Goal: Task Accomplishment & Management: Use online tool/utility

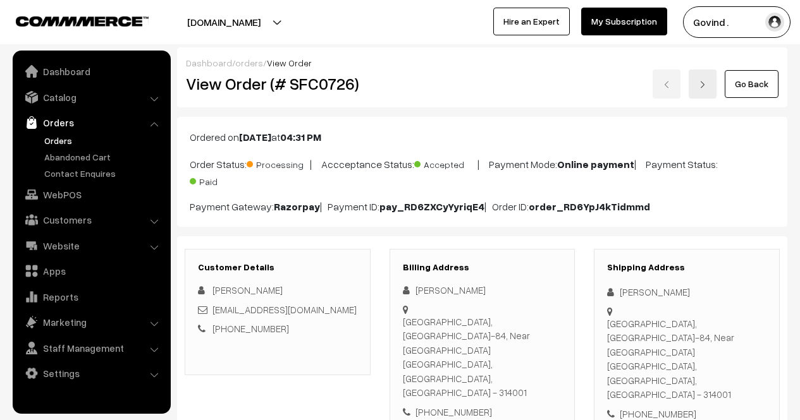
scroll to position [569, 0]
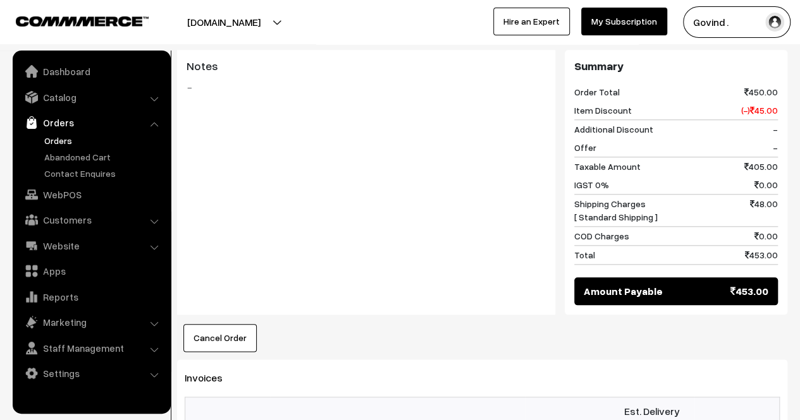
click at [62, 138] on link "Orders" at bounding box center [103, 140] width 125 height 13
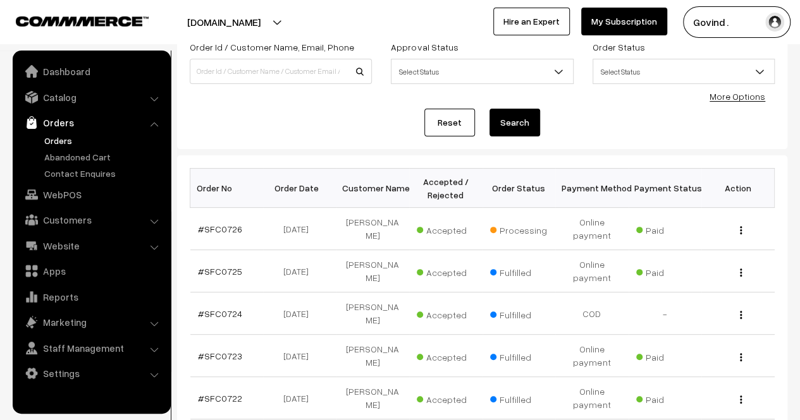
scroll to position [105, 0]
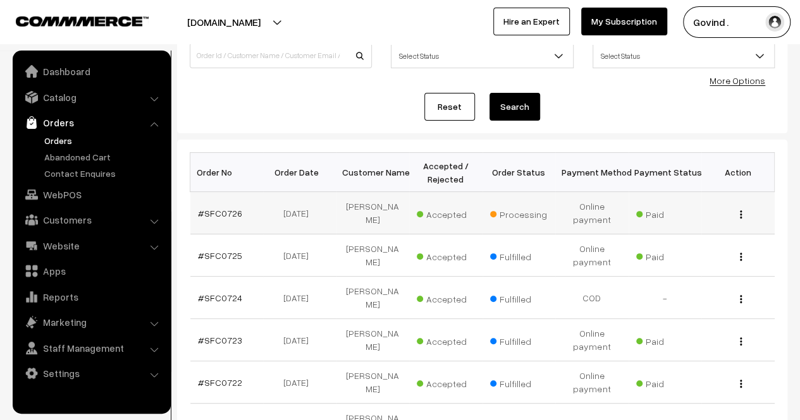
click at [738, 214] on div "View" at bounding box center [738, 213] width 58 height 13
click at [742, 218] on div "View" at bounding box center [738, 213] width 58 height 13
click at [741, 211] on img "button" at bounding box center [741, 215] width 2 height 8
click at [681, 227] on link "View" at bounding box center [684, 233] width 107 height 28
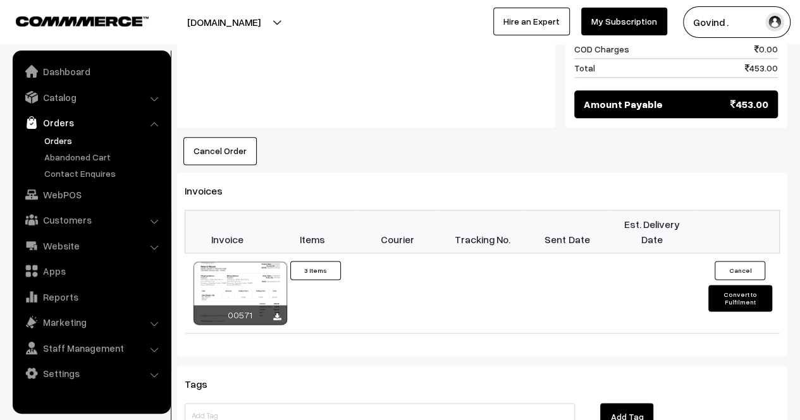
click at [738, 285] on button "Convert to Fulfilment" at bounding box center [739, 298] width 63 height 27
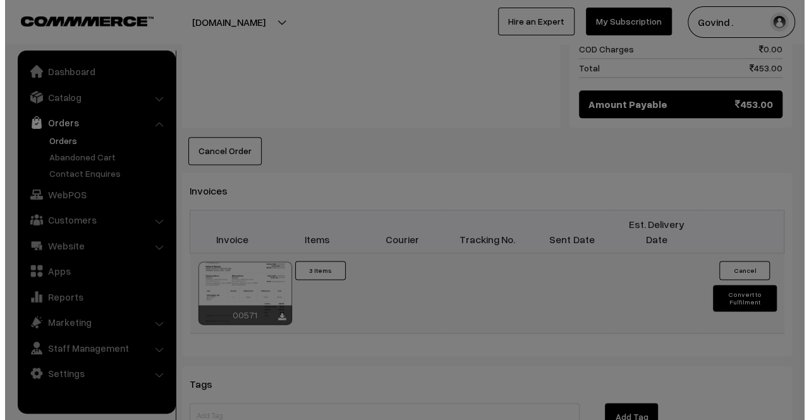
scroll to position [757, 0]
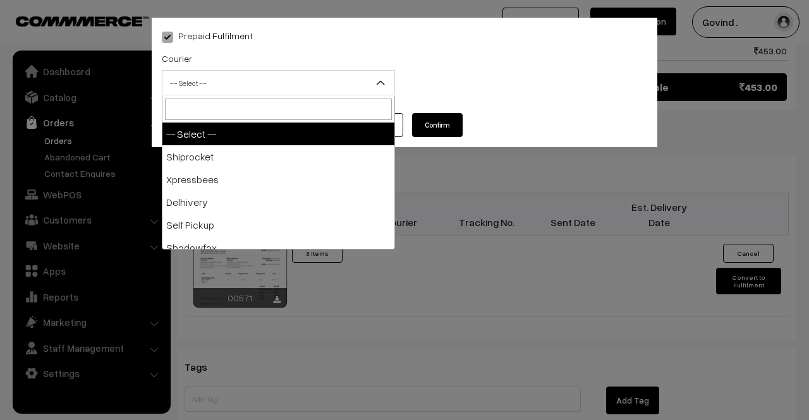
click at [211, 80] on span "-- Select --" at bounding box center [278, 83] width 232 height 22
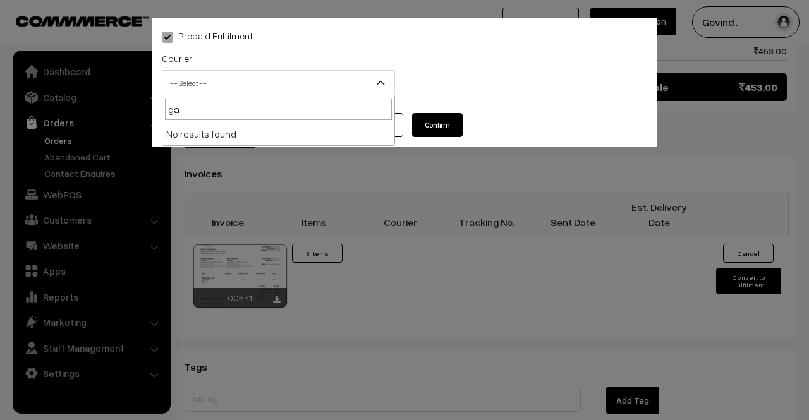
type input "g"
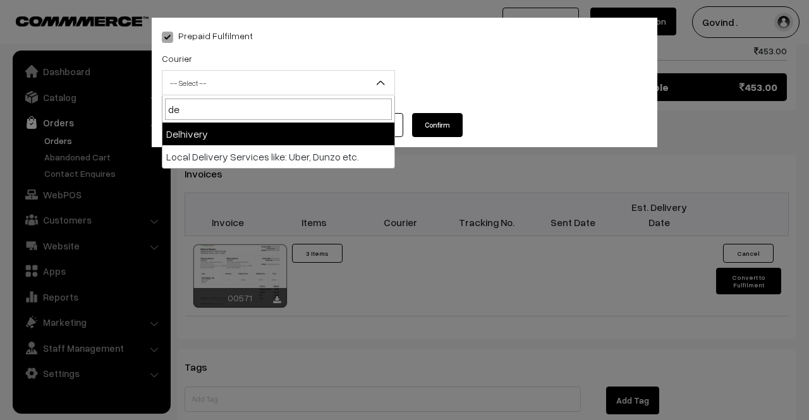
type input "d"
type input "del"
select select "4"
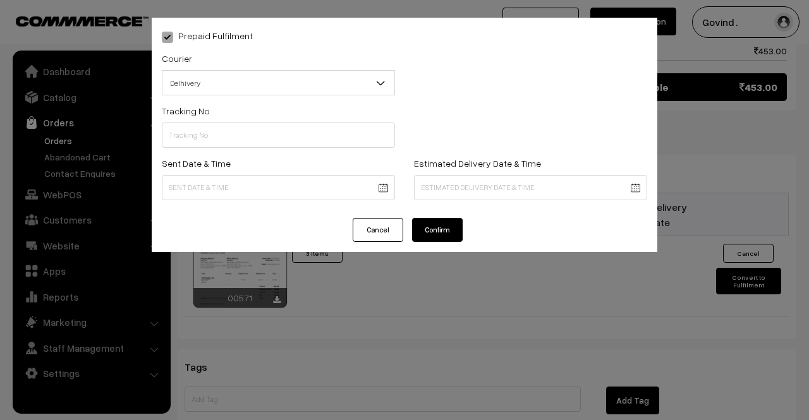
click at [244, 160] on div "Sent Date & Time" at bounding box center [278, 178] width 233 height 45
click at [248, 142] on input "text" at bounding box center [278, 135] width 233 height 25
paste input "31293311951471"
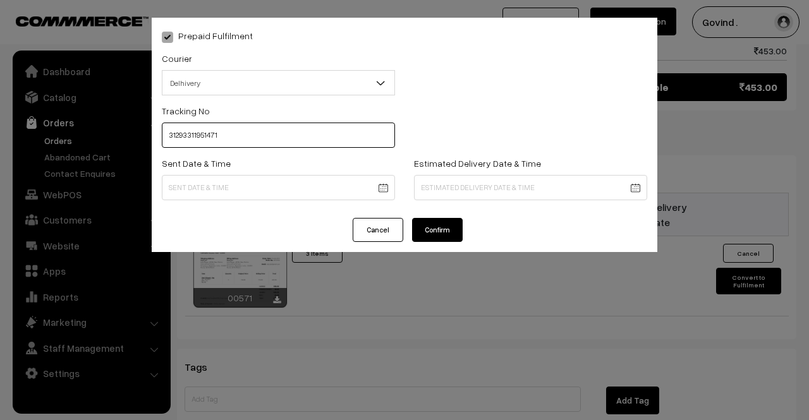
type input "31293311951471"
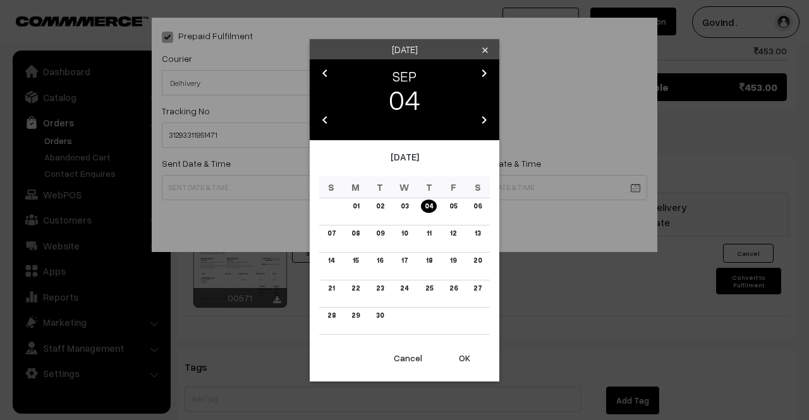
click at [428, 210] on link "04" at bounding box center [429, 206] width 16 height 13
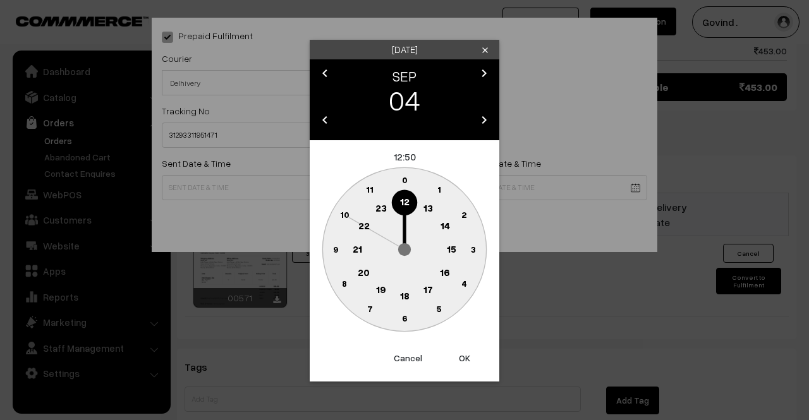
click at [406, 202] on text "12" at bounding box center [404, 201] width 9 height 11
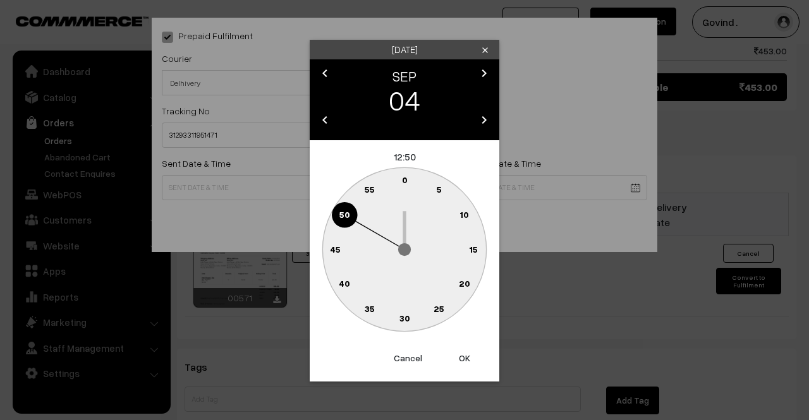
click at [406, 182] on text "0" at bounding box center [405, 179] width 6 height 11
type input "04-09-2025 12:00"
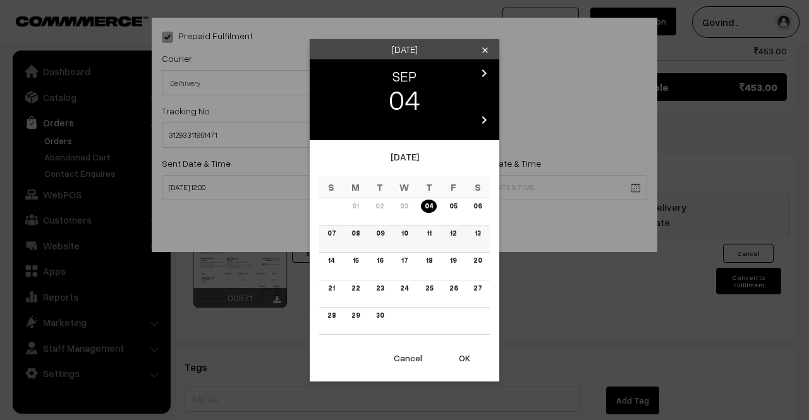
click at [403, 231] on link "10" at bounding box center [405, 233] width 14 height 13
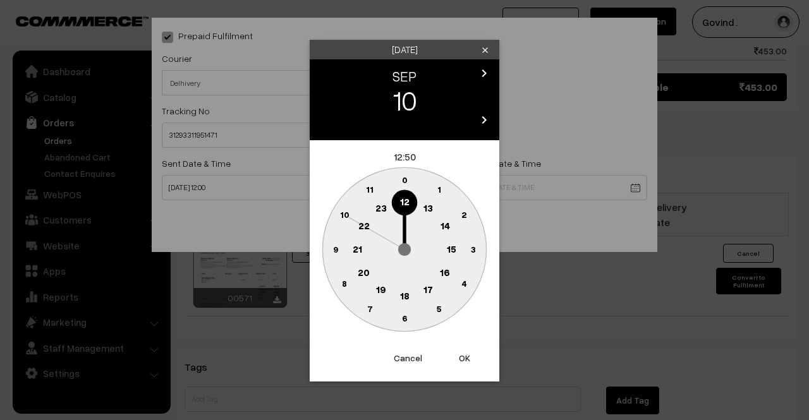
click at [407, 298] on text "18" at bounding box center [404, 295] width 9 height 11
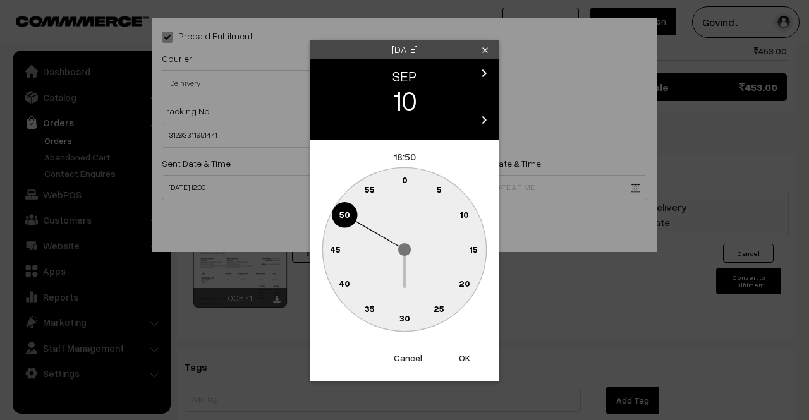
click at [403, 180] on text "0" at bounding box center [405, 179] width 6 height 11
type input "10-09-2025 18:00"
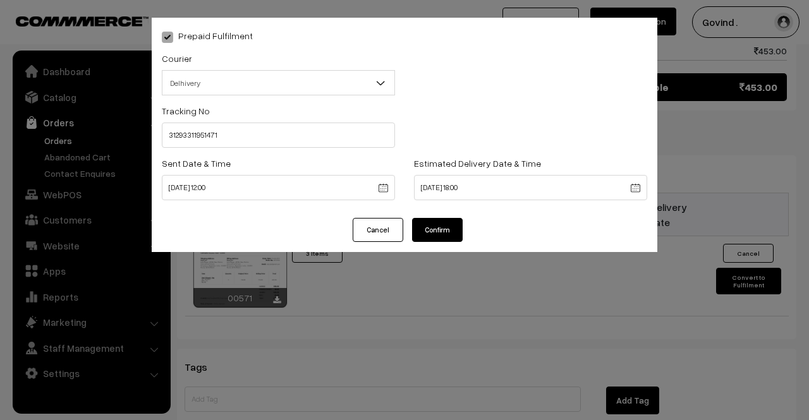
click at [432, 238] on button "Confirm" at bounding box center [437, 230] width 51 height 24
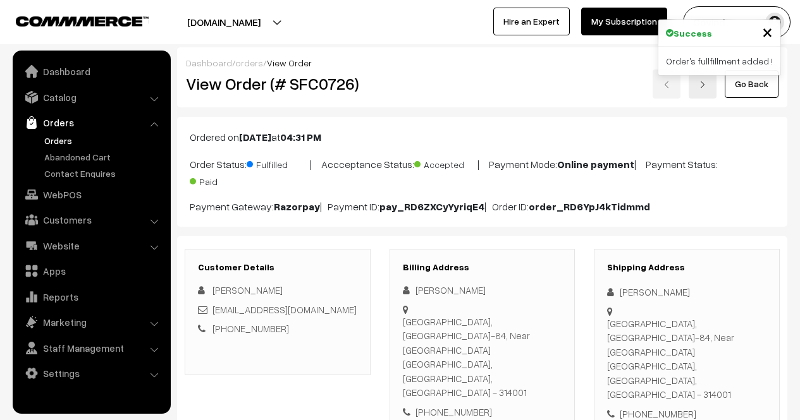
scroll to position [755, 0]
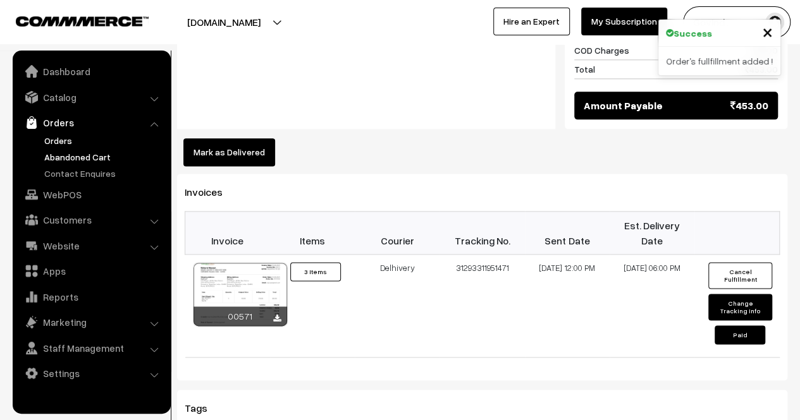
click at [94, 152] on link "Abandoned Cart" at bounding box center [103, 156] width 125 height 13
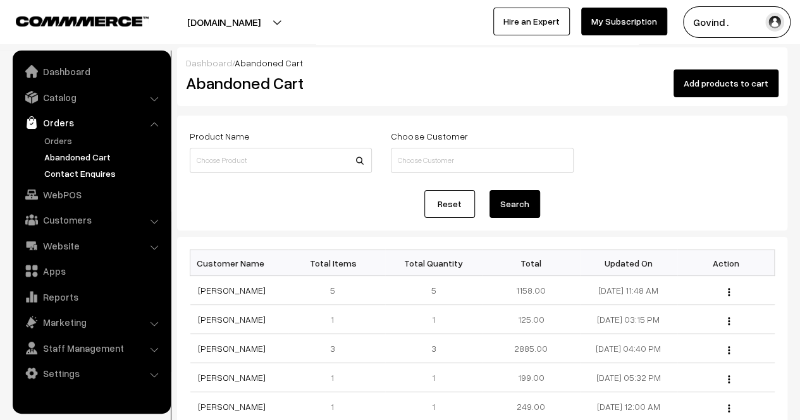
click at [95, 173] on link "Contact Enquires" at bounding box center [103, 173] width 125 height 13
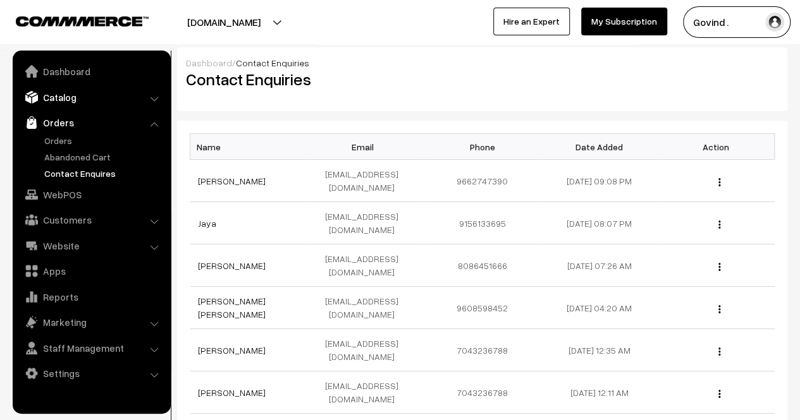
click at [66, 100] on link "Catalog" at bounding box center [91, 97] width 150 height 23
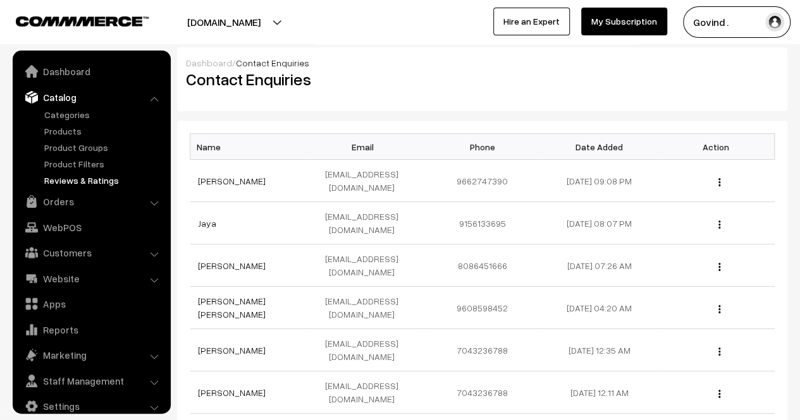
click at [80, 175] on link "Reviews & Ratings" at bounding box center [103, 180] width 125 height 13
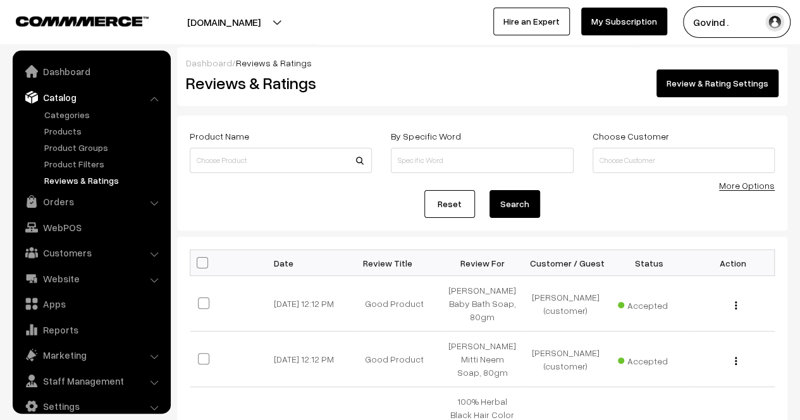
scroll to position [16, 0]
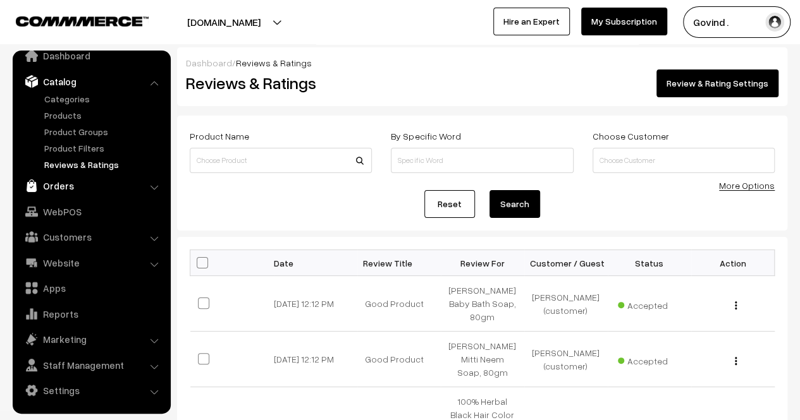
click at [65, 181] on link "Orders" at bounding box center [91, 185] width 150 height 23
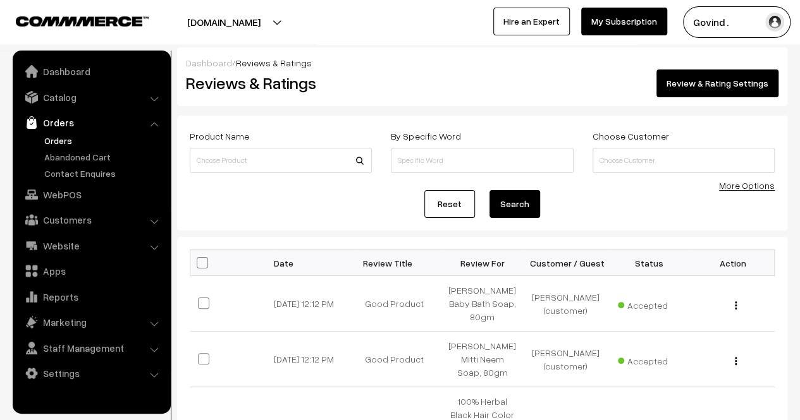
click at [61, 145] on link "Orders" at bounding box center [103, 140] width 125 height 13
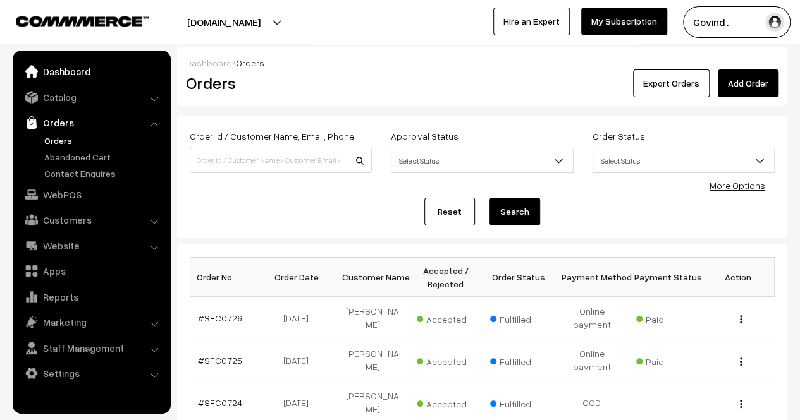
click at [68, 65] on link "Dashboard" at bounding box center [91, 71] width 150 height 23
